Goal: Information Seeking & Learning: Find specific fact

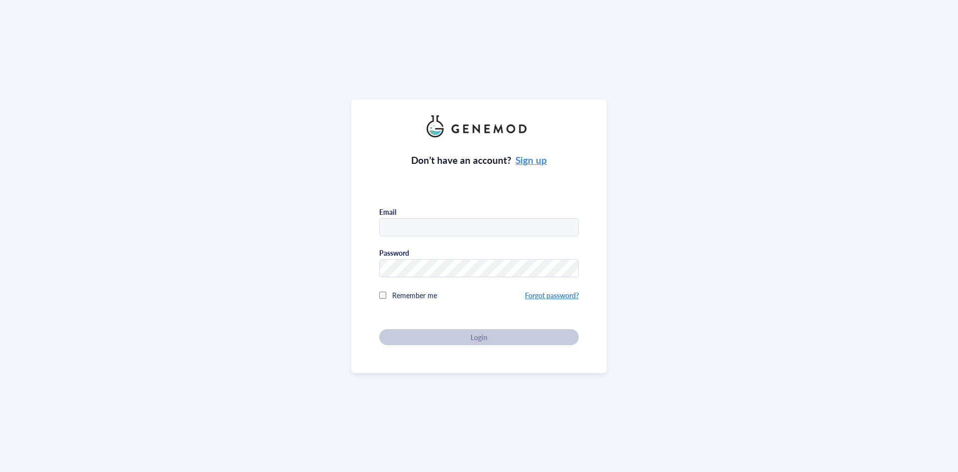
type input "[PERSON_NAME][EMAIL_ADDRESS][DOMAIN_NAME]"
click at [389, 291] on div "Remember me" at bounding box center [452, 295] width 146 height 20
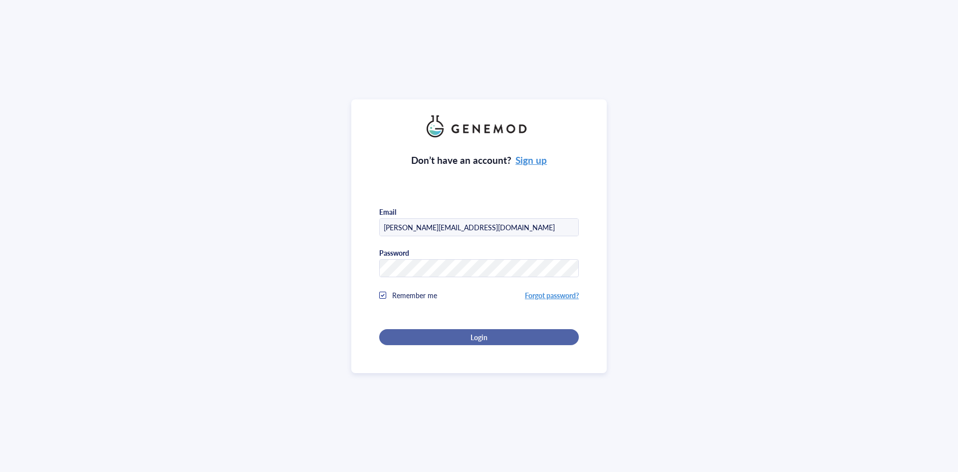
click at [498, 334] on div "Login" at bounding box center [479, 336] width 168 height 9
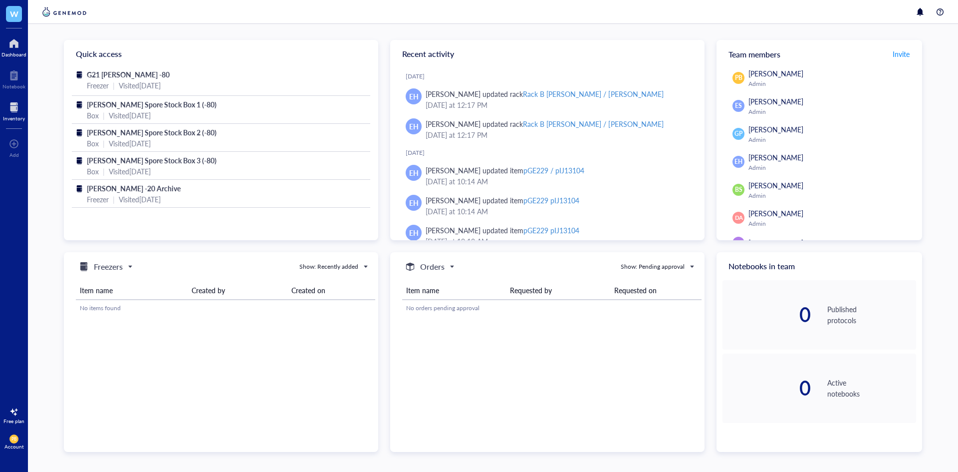
drag, startPoint x: 16, startPoint y: 107, endPoint x: 23, endPoint y: 106, distance: 7.1
click at [16, 107] on div at bounding box center [14, 107] width 22 height 16
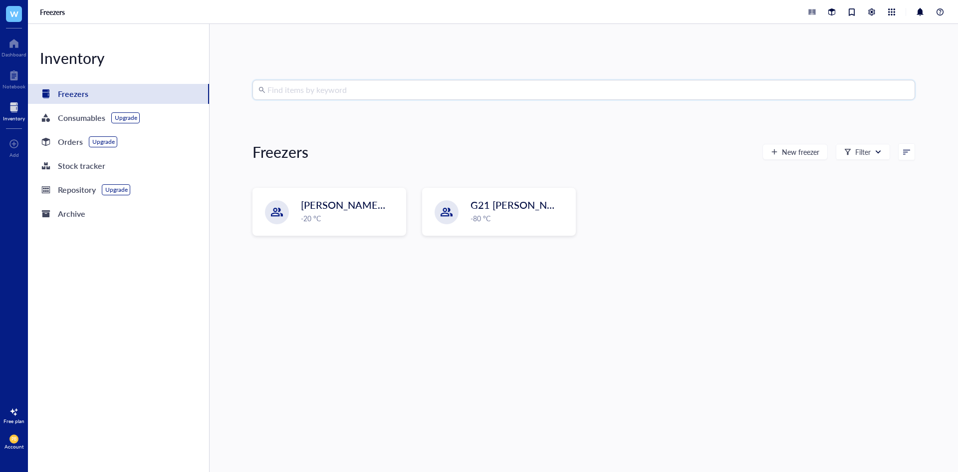
click at [339, 93] on input "search" at bounding box center [589, 89] width 642 height 19
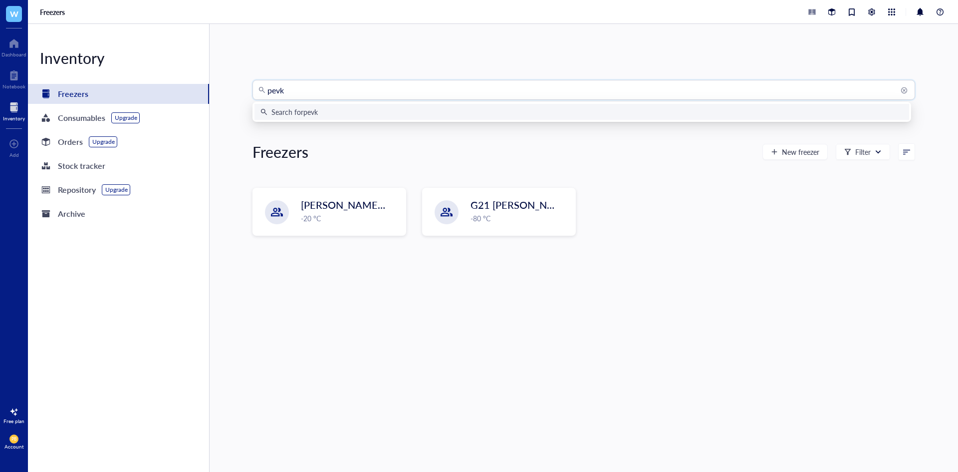
type input "pevk6"
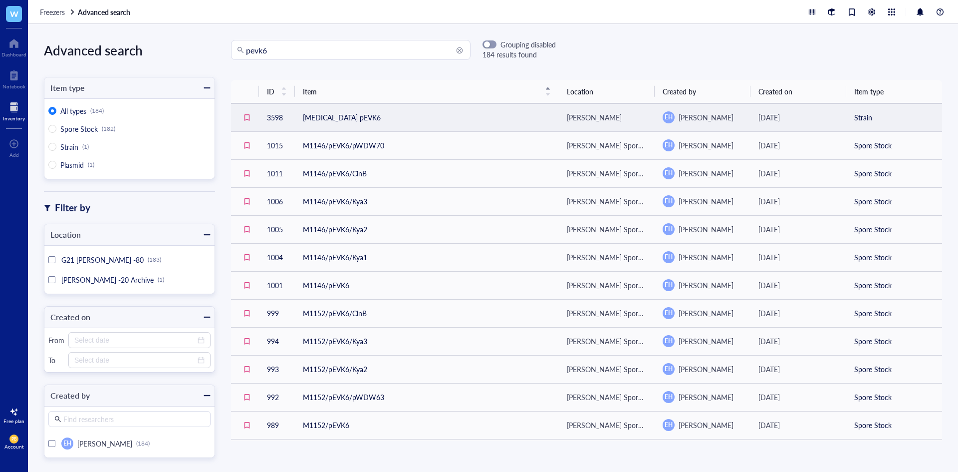
click at [490, 107] on td "[MEDICAL_DATA] pEVK6" at bounding box center [427, 117] width 264 height 28
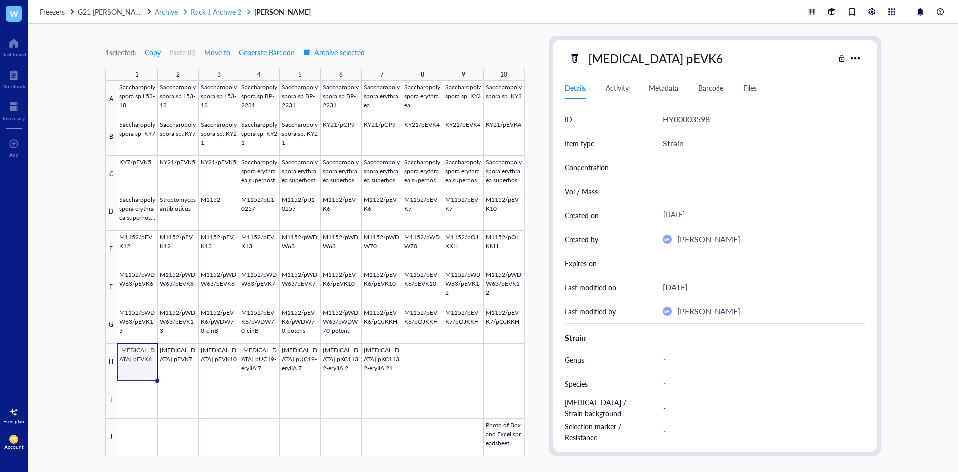
click at [208, 13] on span "Rack J Archive 2" at bounding box center [216, 12] width 51 height 10
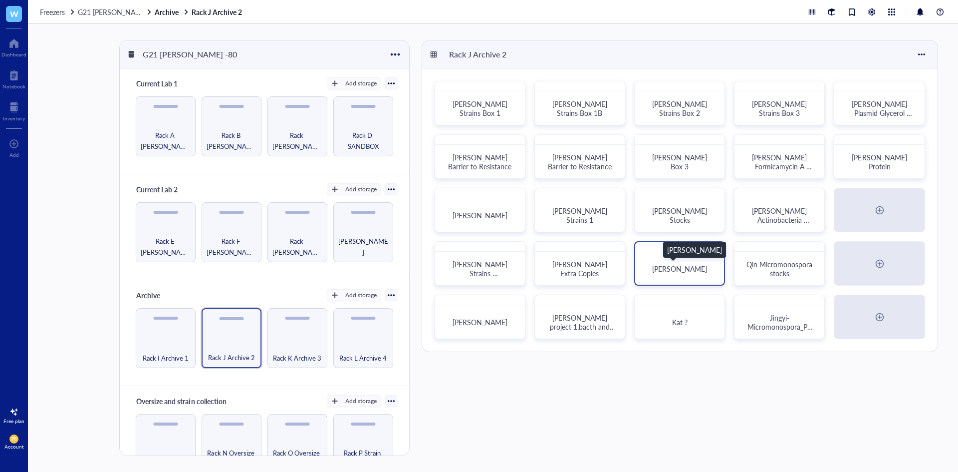
click at [676, 268] on span "[PERSON_NAME]" at bounding box center [679, 269] width 55 height 10
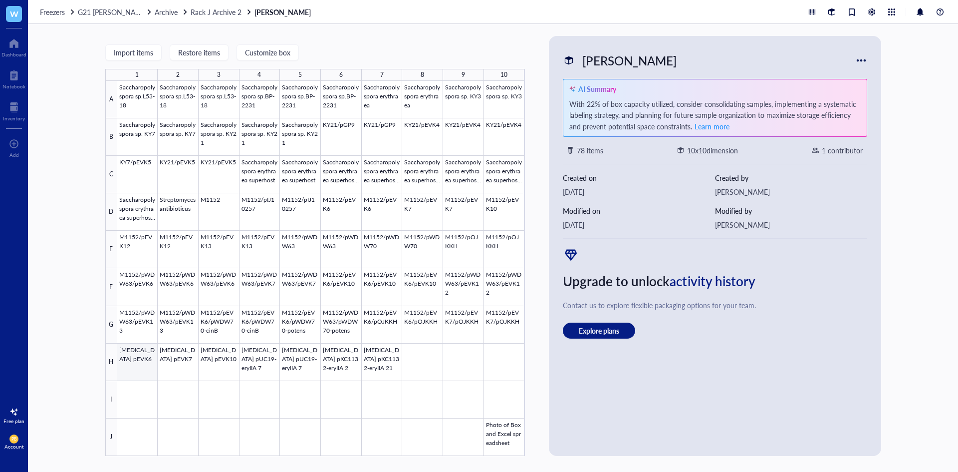
click at [134, 364] on div at bounding box center [321, 268] width 408 height 375
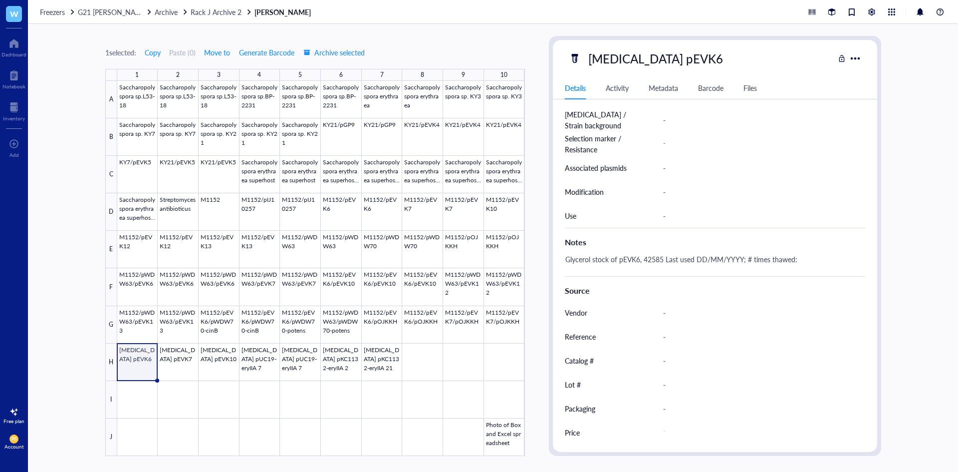
scroll to position [288, 0]
click at [12, 106] on div at bounding box center [14, 107] width 22 height 16
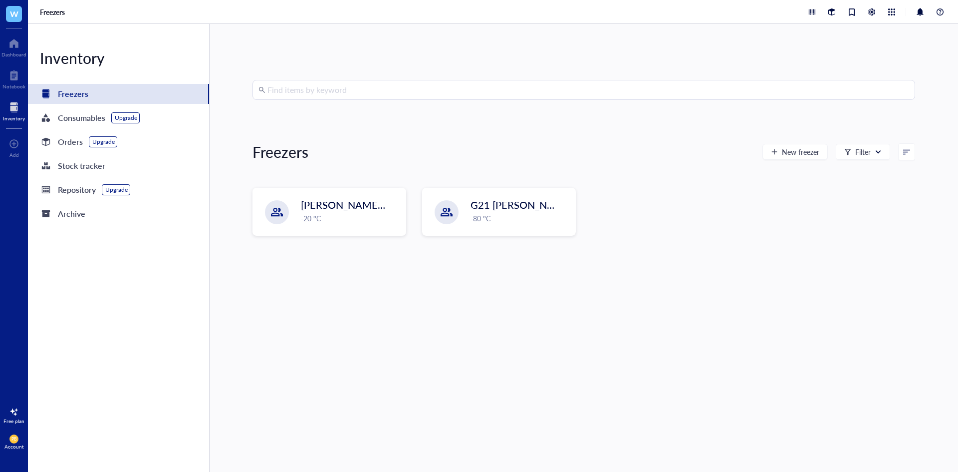
click at [312, 82] on input "search" at bounding box center [589, 89] width 642 height 19
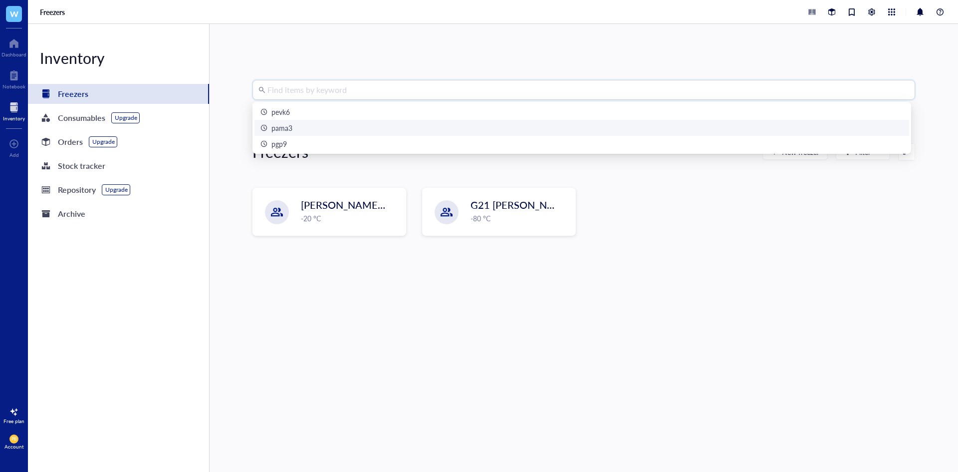
click at [332, 125] on div "pama3" at bounding box center [582, 127] width 643 height 11
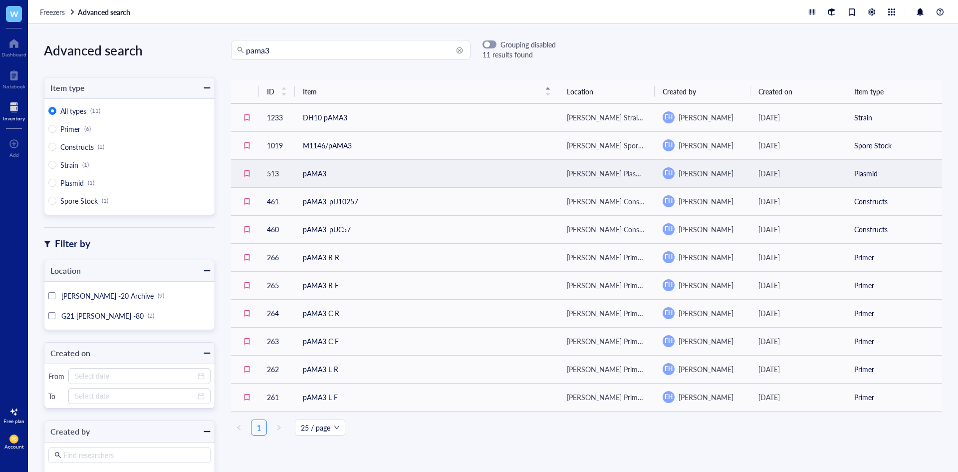
click at [472, 169] on td "pAMA3" at bounding box center [427, 173] width 264 height 28
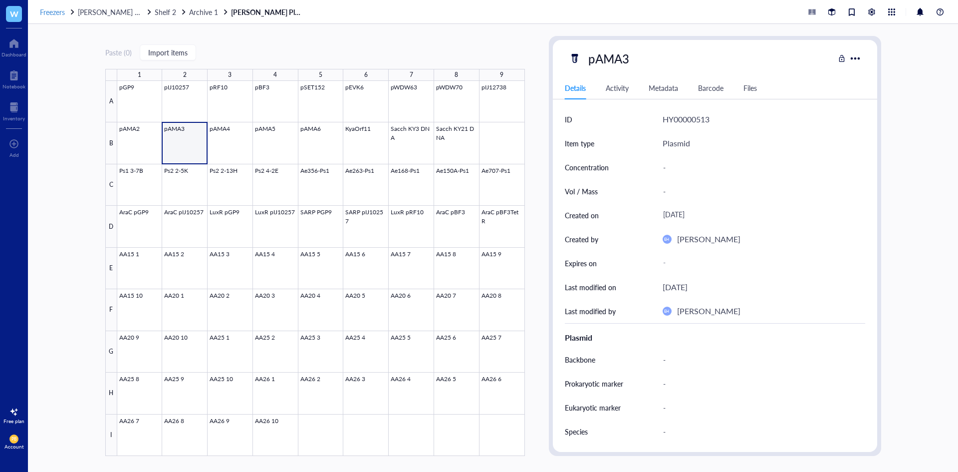
click at [55, 12] on span "Freezers" at bounding box center [52, 12] width 25 height 10
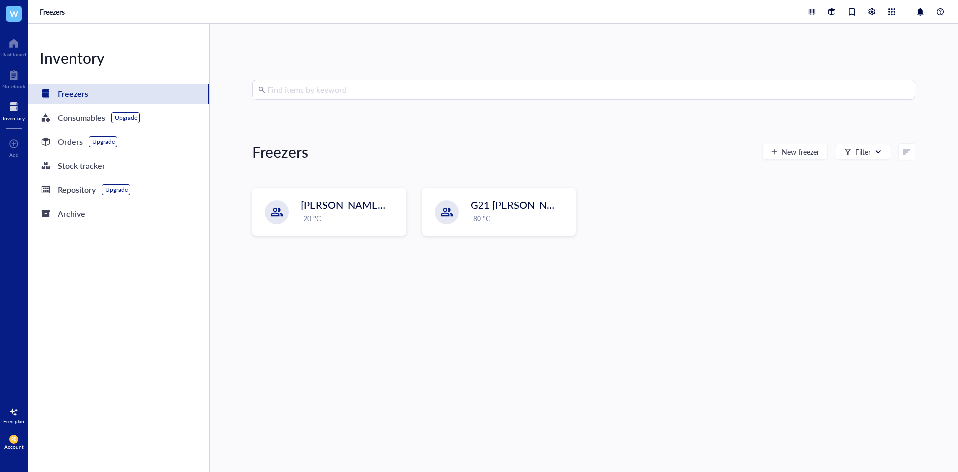
click at [10, 122] on div "Inventory" at bounding box center [14, 110] width 28 height 28
click at [328, 100] on div "Find items by keyword Freezers New freezer Filter [PERSON_NAME] -20 Archive -20…" at bounding box center [584, 248] width 663 height 336
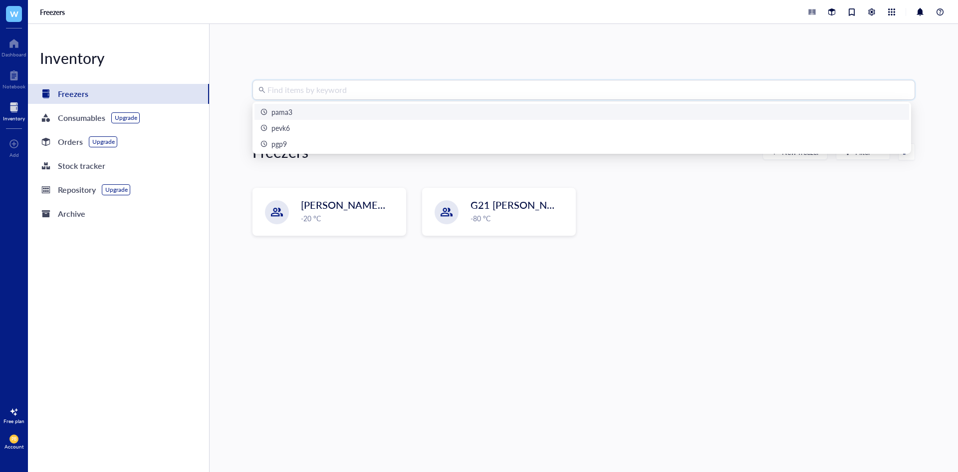
click at [325, 109] on div "pama3" at bounding box center [582, 111] width 643 height 11
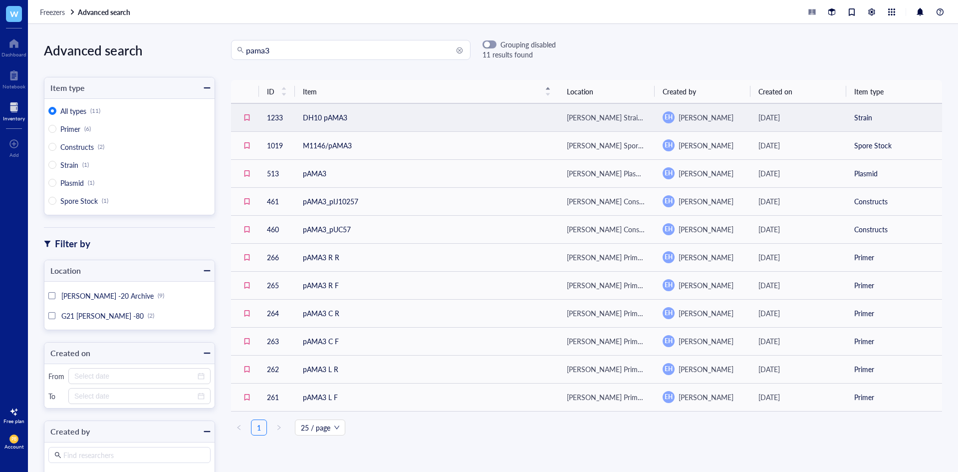
click at [374, 120] on td "DH10 pAMA3" at bounding box center [427, 117] width 264 height 28
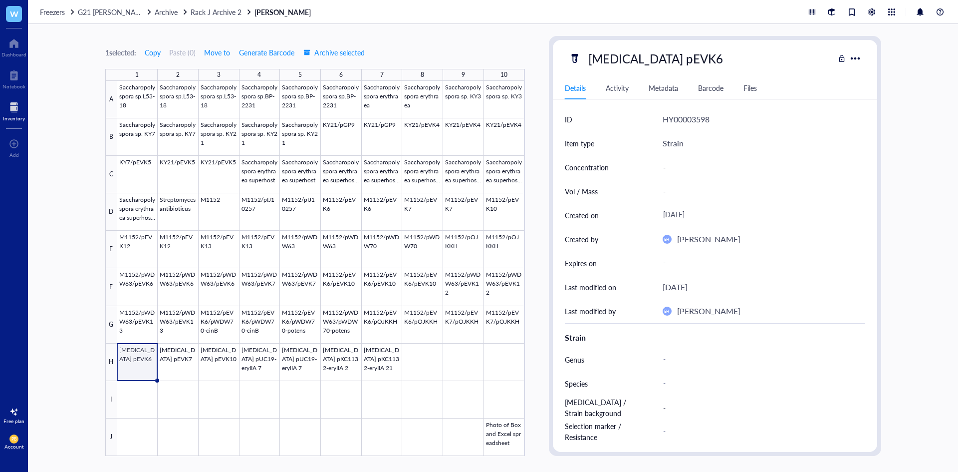
drag, startPoint x: 13, startPoint y: 114, endPoint x: 20, endPoint y: 113, distance: 7.1
click at [13, 114] on div at bounding box center [14, 107] width 22 height 16
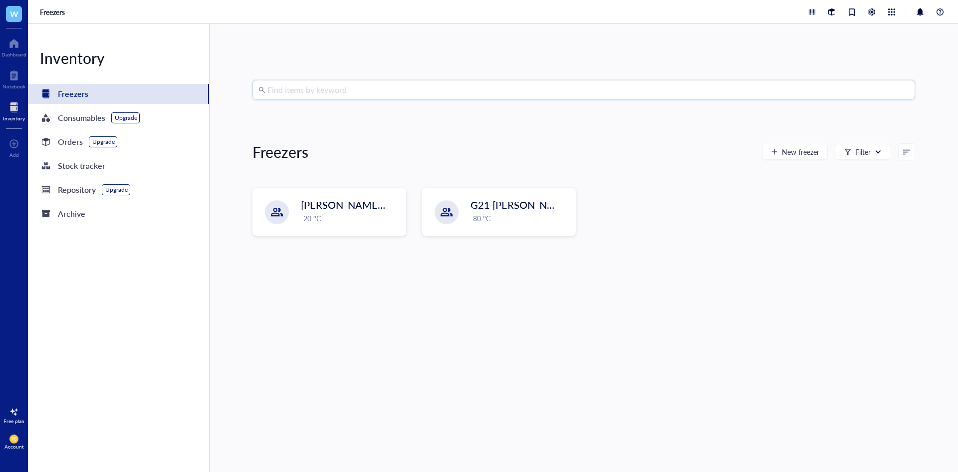
click at [342, 88] on input "search" at bounding box center [589, 89] width 642 height 19
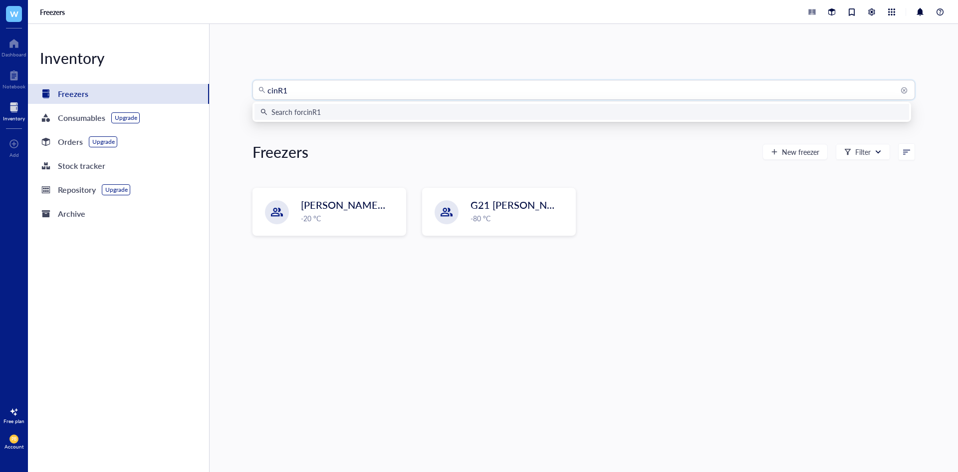
type input "cinR1L"
